Goal: Information Seeking & Learning: Check status

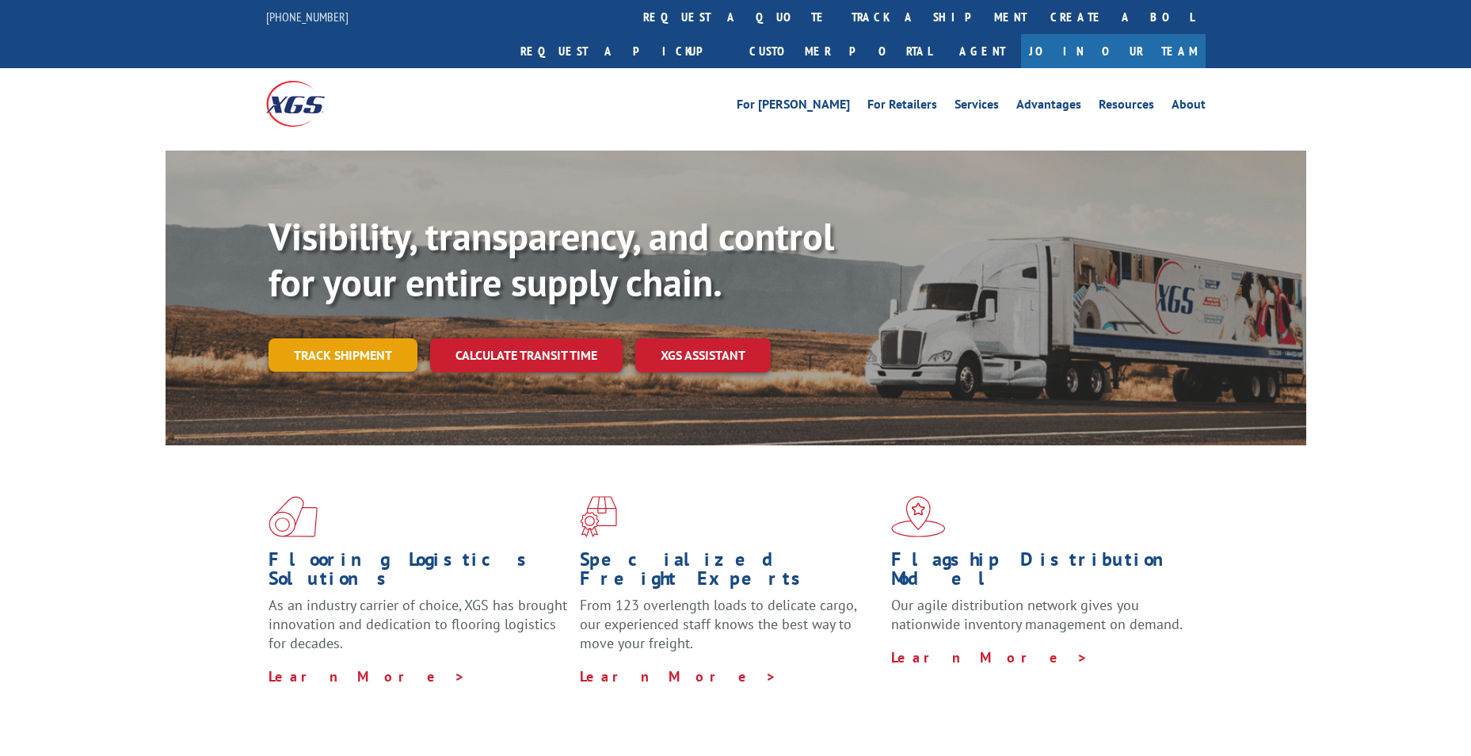
click at [354, 338] on link "Track shipment" at bounding box center [343, 354] width 149 height 33
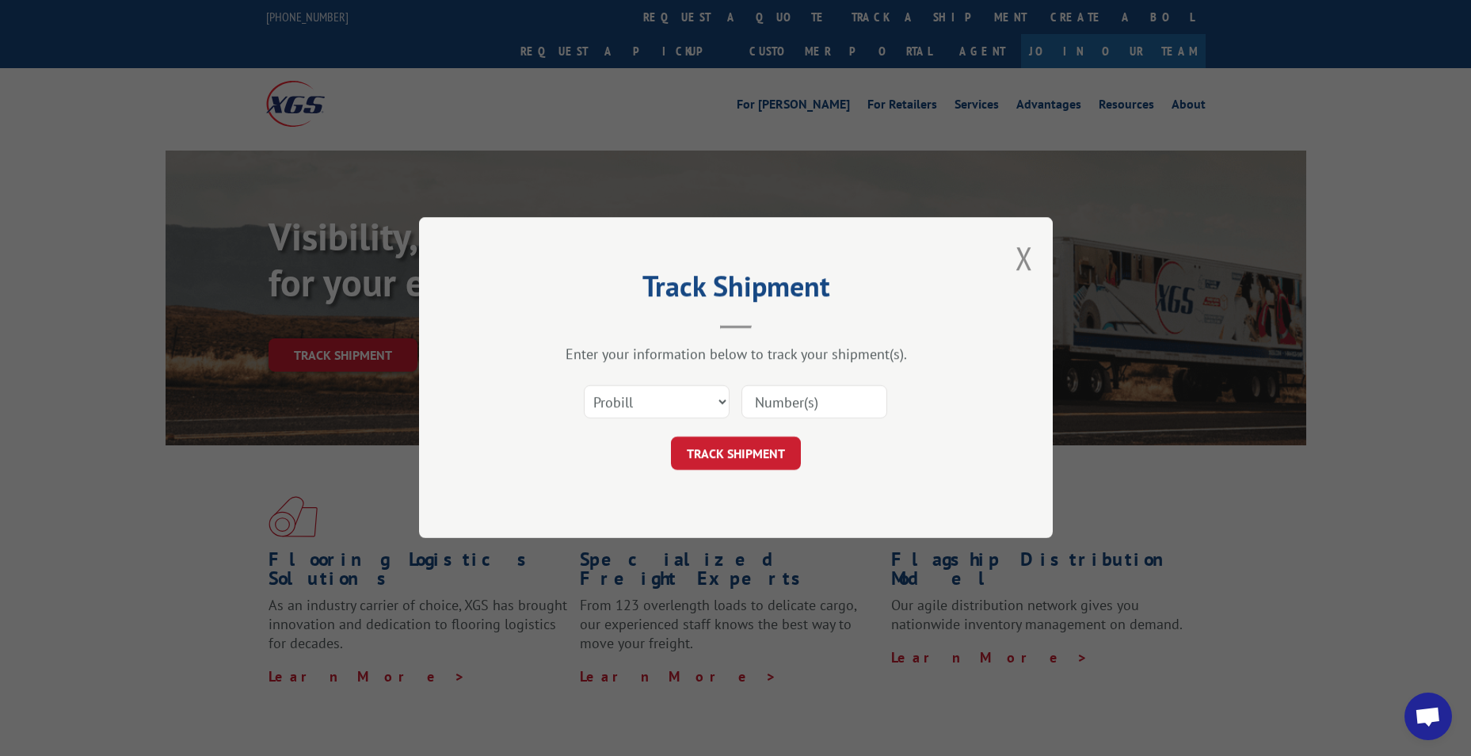
click at [786, 395] on input at bounding box center [814, 402] width 146 height 33
paste input "16331156"
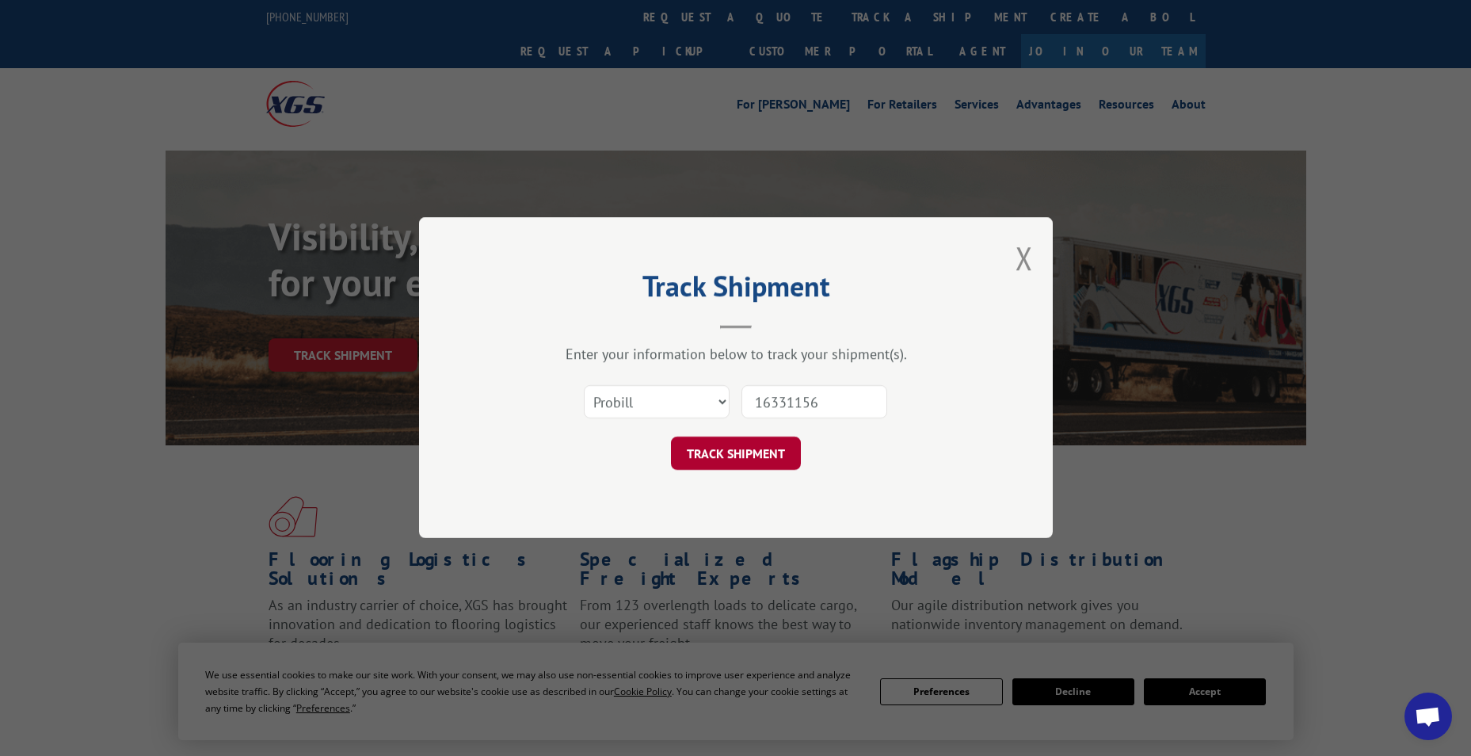
type input "16331156"
click at [783, 449] on button "TRACK SHIPMENT" at bounding box center [736, 453] width 130 height 33
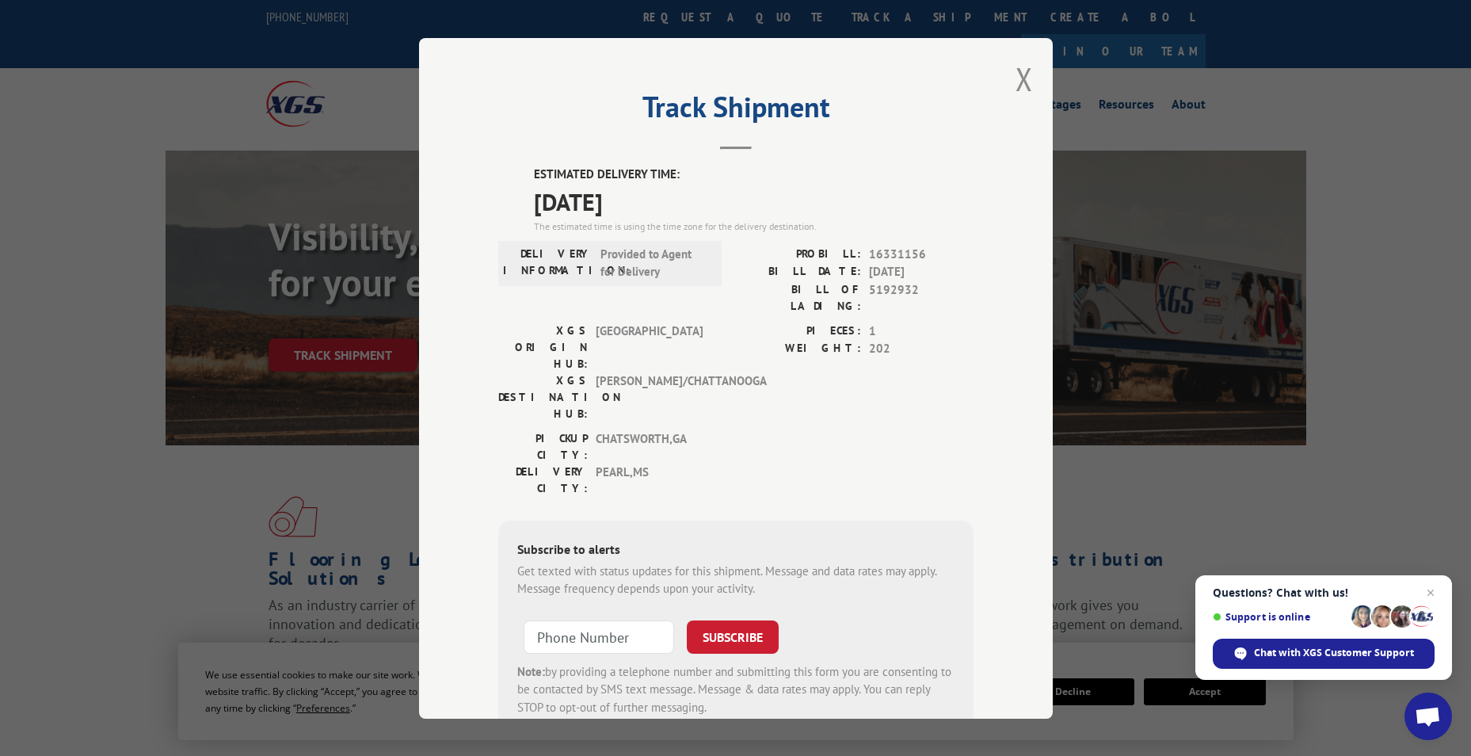
drag, startPoint x: 598, startPoint y: 196, endPoint x: 493, endPoint y: 197, distance: 104.6
click at [498, 197] on div "ESTIMATED DELIVERY TIME: [DATE] The estimated time is using the time zone for t…" at bounding box center [735, 451] width 475 height 570
drag, startPoint x: 493, startPoint y: 197, endPoint x: 570, endPoint y: 218, distance: 78.8
copy span "[DATE]"
click at [1016, 81] on button "Close modal" at bounding box center [1024, 79] width 17 height 42
